Goal: Task Accomplishment & Management: Use online tool/utility

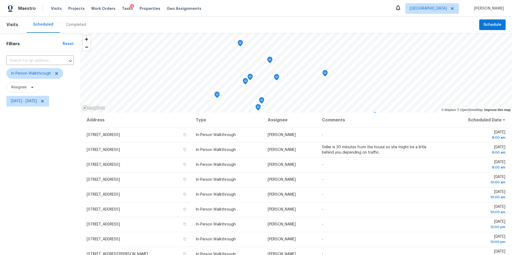
scroll to position [56, 0]
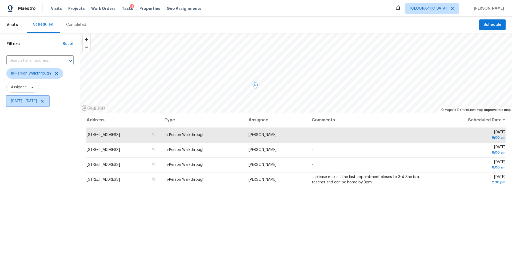
click at [37, 102] on span "[DATE] - [DATE]" at bounding box center [24, 101] width 26 height 5
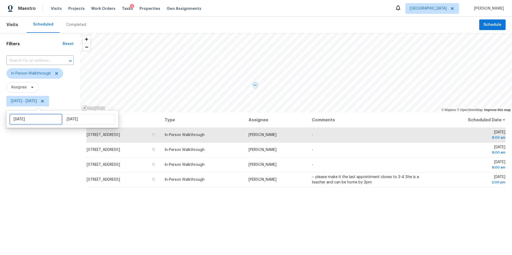
click at [45, 122] on input "[DATE]" at bounding box center [36, 119] width 52 height 11
select select "9"
select select "2025"
select select "10"
select select "2025"
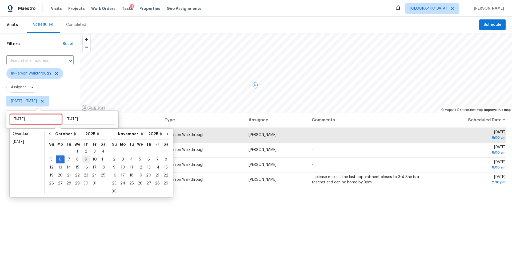
type input "[DATE]"
click at [95, 153] on div "3" at bounding box center [94, 151] width 9 height 7
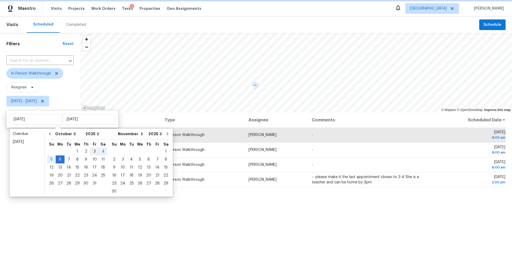
type input "[DATE]"
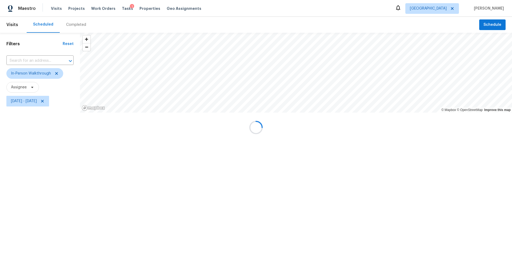
click at [95, 153] on div at bounding box center [256, 127] width 512 height 255
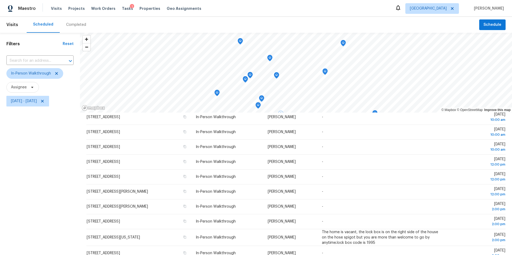
scroll to position [66, 0]
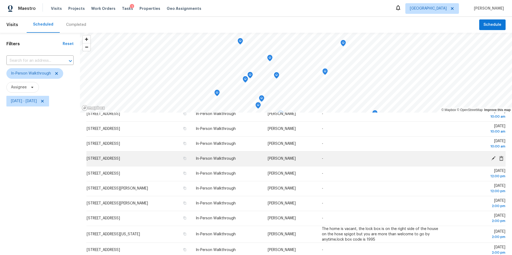
click at [493, 156] on icon at bounding box center [493, 158] width 5 height 5
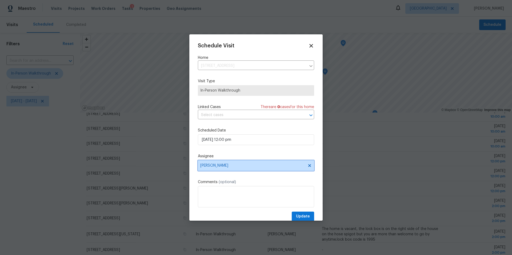
click at [264, 165] on span "[PERSON_NAME]" at bounding box center [252, 166] width 104 height 4
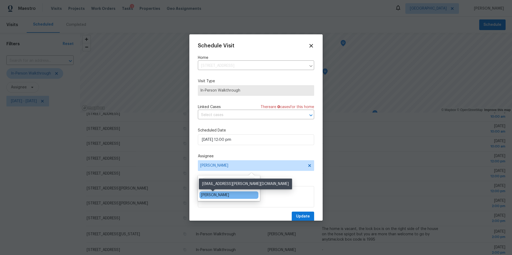
type input "nav"
click at [209, 196] on div "[PERSON_NAME]" at bounding box center [215, 195] width 28 height 5
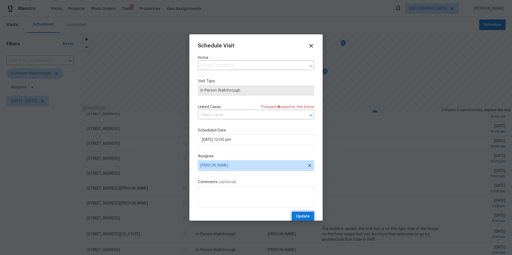
click at [299, 219] on span "Update" at bounding box center [303, 216] width 14 height 7
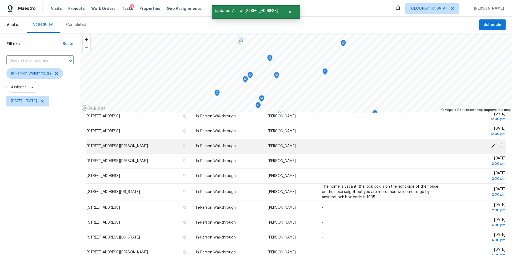
scroll to position [125, 0]
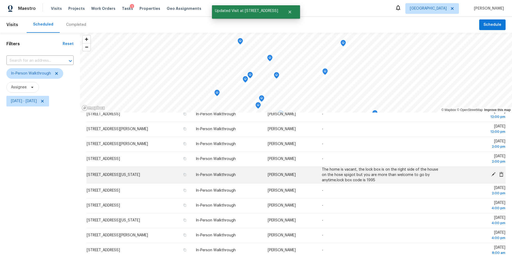
click at [492, 174] on icon at bounding box center [493, 174] width 5 height 5
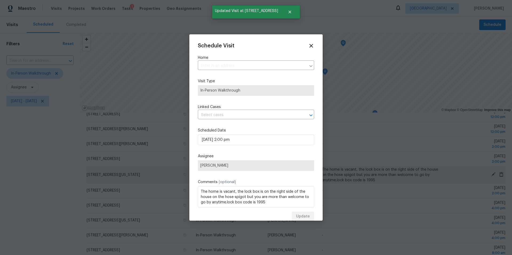
type input "[STREET_ADDRESS][US_STATE]"
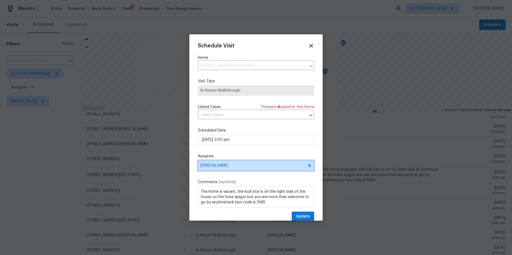
click at [238, 167] on span "[PERSON_NAME]" at bounding box center [252, 166] width 104 height 4
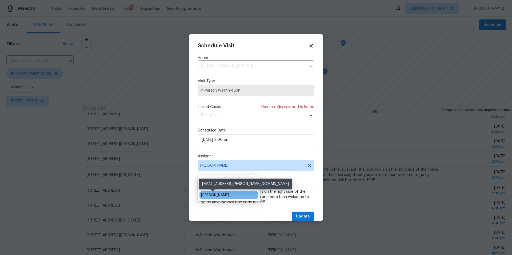
type input "navid"
click at [216, 197] on div "[PERSON_NAME]" at bounding box center [215, 195] width 28 height 5
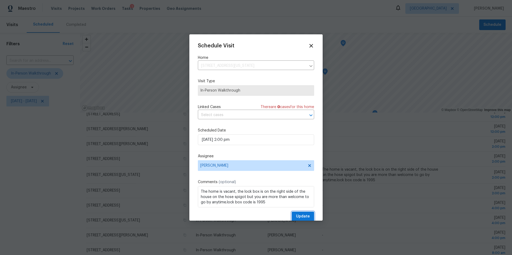
click at [297, 213] on button "Update" at bounding box center [303, 217] width 22 height 10
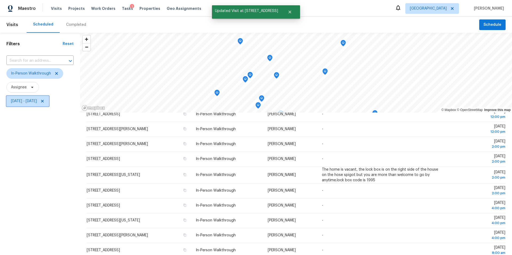
click at [37, 101] on span "[DATE] - [DATE]" at bounding box center [24, 101] width 26 height 5
select select "9"
select select "2025"
select select "10"
select select "2025"
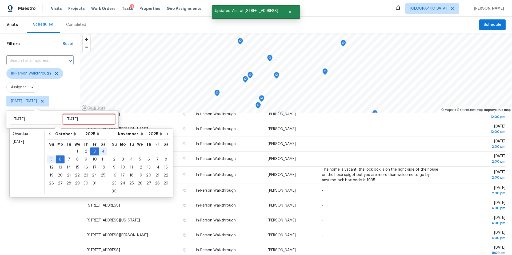
click at [71, 120] on input "[DATE]" at bounding box center [89, 119] width 52 height 11
type input "[DATE]"
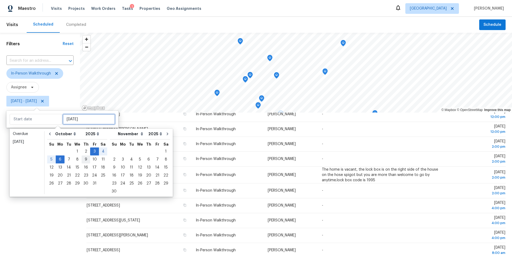
type input "[DATE]"
click at [92, 154] on div "3" at bounding box center [94, 151] width 9 height 7
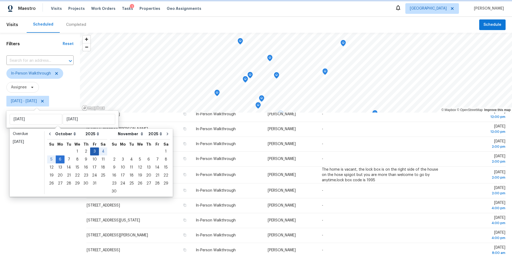
type input "[DATE]"
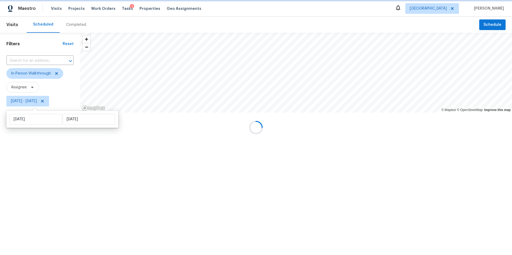
scroll to position [56, 0]
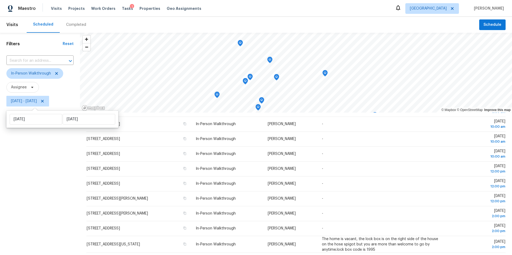
click at [34, 179] on div "Filters Reset ​ In-Person Walkthrough Assignee [DATE] - [DATE]" at bounding box center [40, 175] width 80 height 284
click at [20, 85] on span "Assignee" at bounding box center [19, 87] width 16 height 5
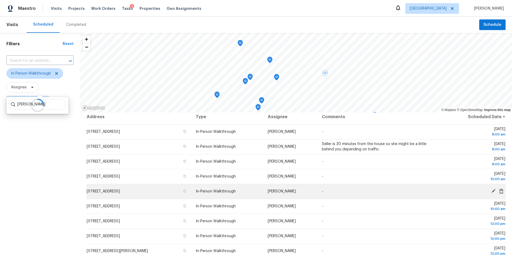
scroll to position [0, 0]
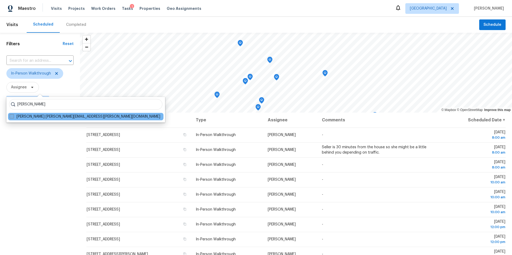
type input "[PERSON_NAME]"
click at [40, 118] on label "[PERSON_NAME] [PERSON_NAME][EMAIL_ADDRESS][PERSON_NAME][DOMAIN_NAME]" at bounding box center [85, 116] width 151 height 5
click at [13, 118] on input "[PERSON_NAME] [PERSON_NAME][EMAIL_ADDRESS][PERSON_NAME][DOMAIN_NAME]" at bounding box center [11, 115] width 3 height 3
checkbox input "true"
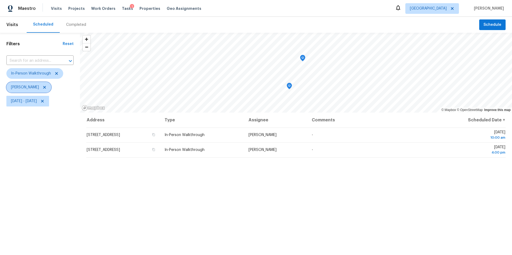
click at [30, 90] on span "[PERSON_NAME]" at bounding box center [28, 87] width 45 height 11
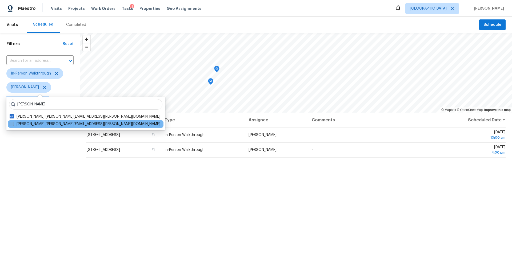
type input "[PERSON_NAME]"
click at [69, 124] on label "[PERSON_NAME] [PERSON_NAME][EMAIL_ADDRESS][PERSON_NAME][DOMAIN_NAME]" at bounding box center [85, 124] width 151 height 5
click at [13, 124] on input "[PERSON_NAME] [PERSON_NAME][EMAIL_ADDRESS][PERSON_NAME][DOMAIN_NAME]" at bounding box center [11, 123] width 3 height 3
checkbox input "true"
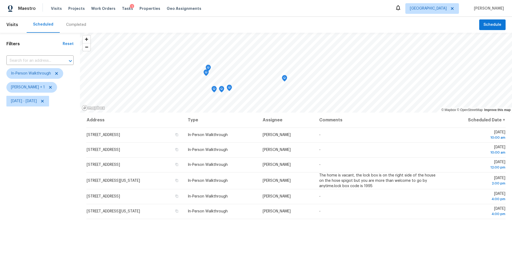
click at [214, 90] on icon "Map marker" at bounding box center [214, 89] width 5 height 6
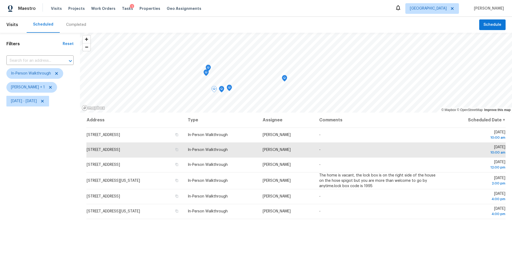
click at [222, 90] on icon "Map marker" at bounding box center [222, 88] width 2 height 1
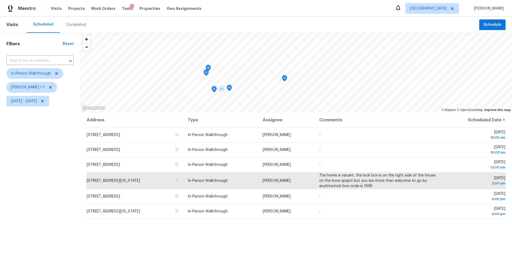
click at [230, 88] on icon "Map marker" at bounding box center [229, 88] width 5 height 6
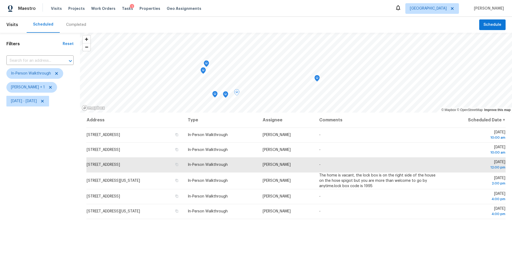
click at [226, 95] on icon "Map marker" at bounding box center [225, 95] width 5 height 6
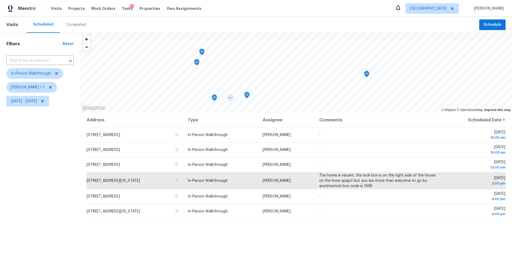
click at [214, 99] on icon "Map marker" at bounding box center [214, 98] width 5 height 6
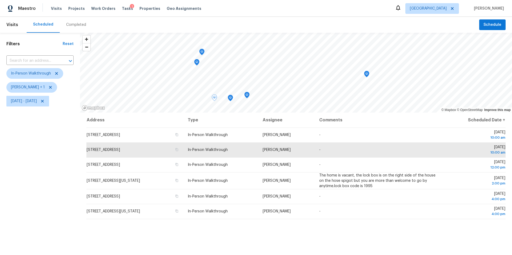
click at [230, 98] on icon "Map marker" at bounding box center [230, 98] width 5 height 6
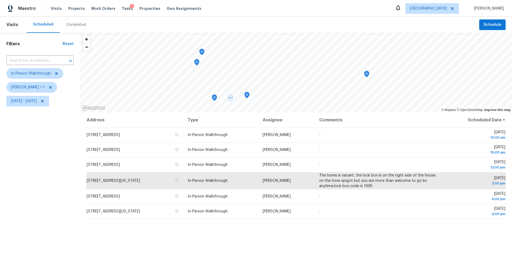
click at [248, 95] on icon "Map marker" at bounding box center [246, 95] width 5 height 6
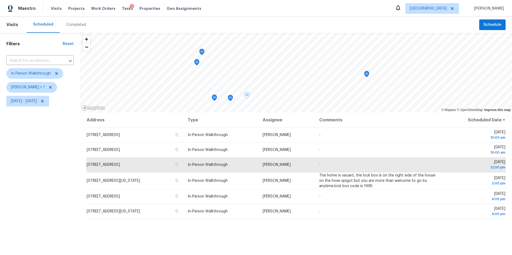
click at [366, 75] on icon "Map marker" at bounding box center [366, 74] width 5 height 6
